Goal: Information Seeking & Learning: Stay updated

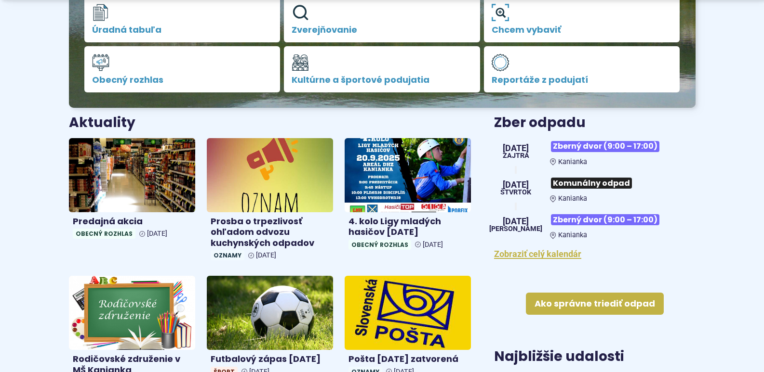
scroll to position [289, 0]
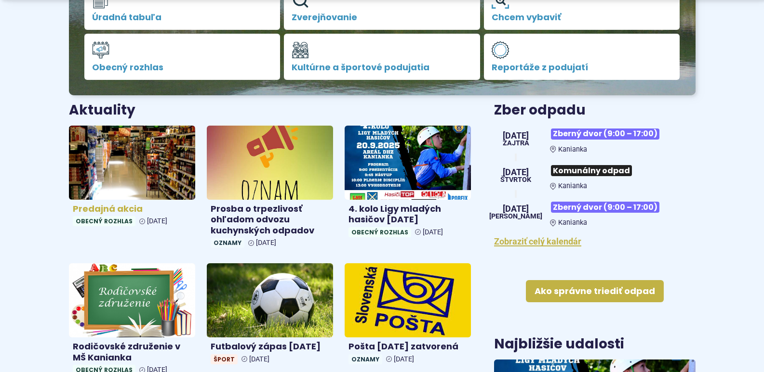
click at [110, 175] on img at bounding box center [131, 162] width 145 height 85
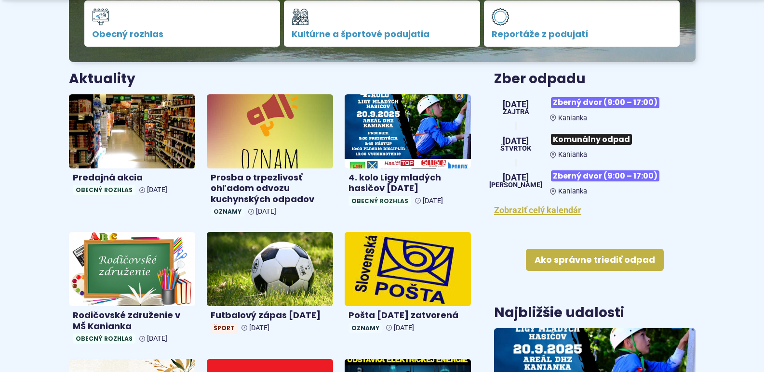
scroll to position [385, 0]
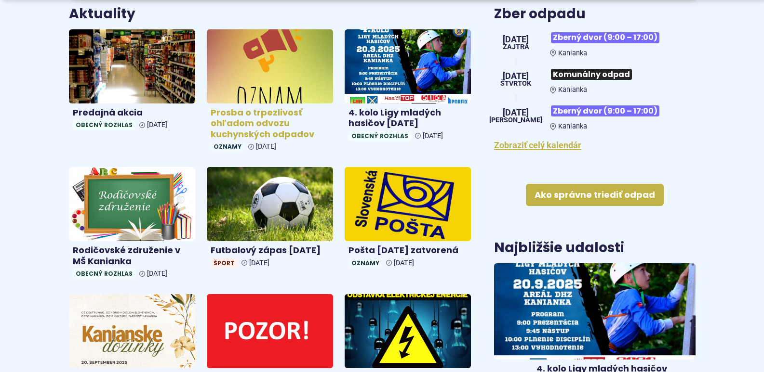
click at [256, 125] on h4 "Prosba o trpezlivosť ohľadom odvozu kuchynských odpadov" at bounding box center [270, 123] width 119 height 33
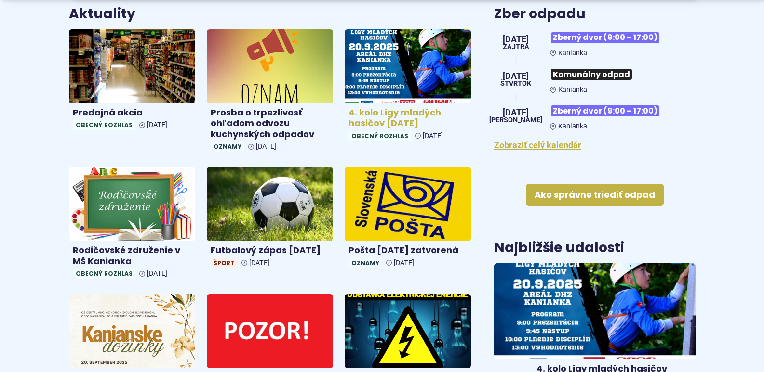
click at [384, 120] on h4 "4. kolo Ligy mladých hasičov [DATE]" at bounding box center [407, 118] width 119 height 22
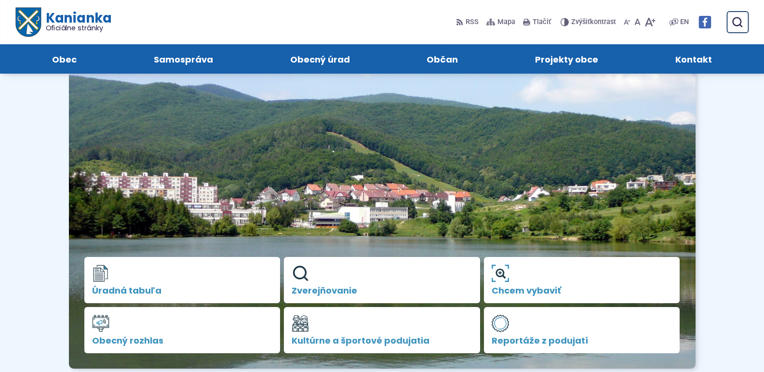
scroll to position [0, 0]
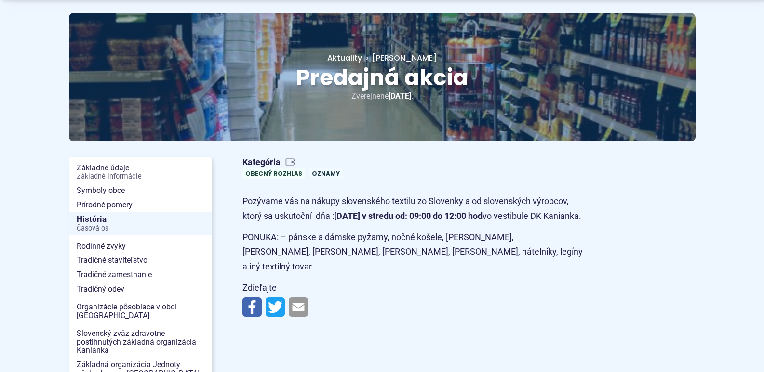
scroll to position [96, 0]
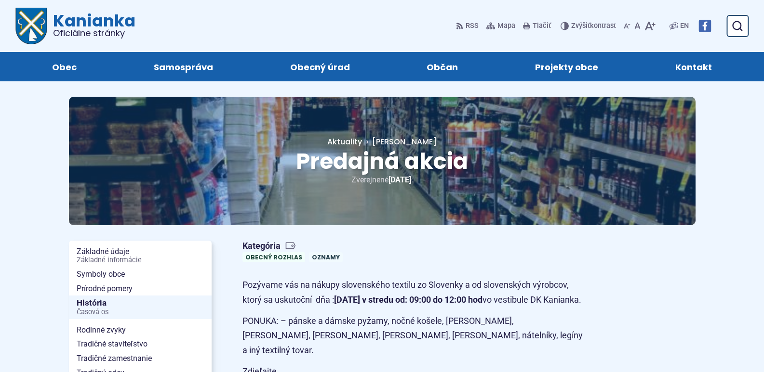
scroll to position [96, 0]
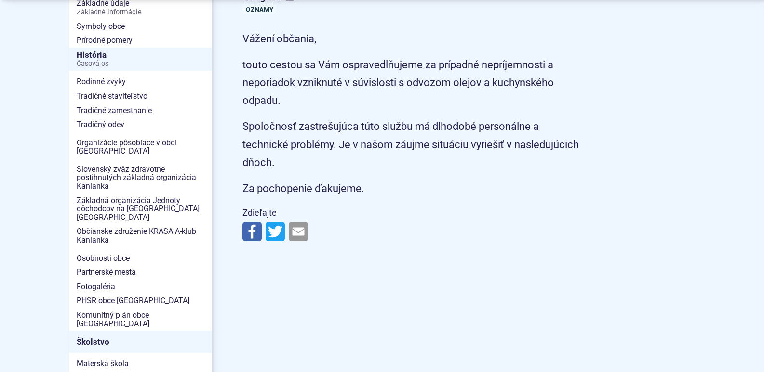
scroll to position [289, 0]
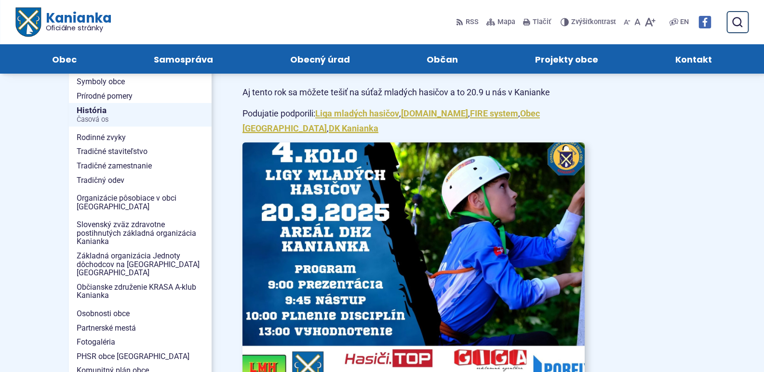
scroll to position [241, 0]
